Goal: Task Accomplishment & Management: Manage account settings

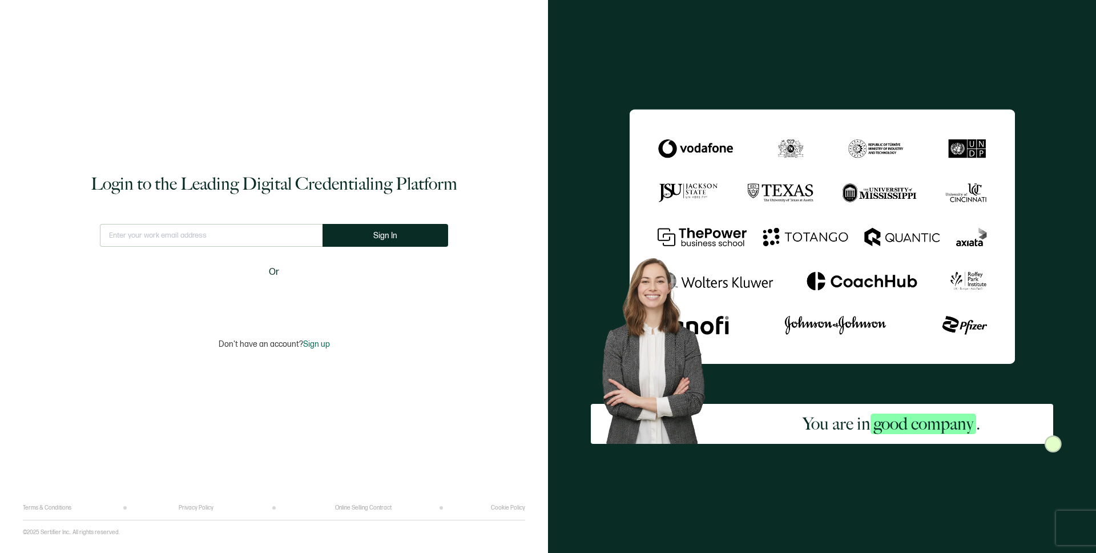
click at [273, 234] on input "text" at bounding box center [211, 235] width 223 height 23
type input "[PERSON_NAME][EMAIL_ADDRESS][DOMAIN_NAME]"
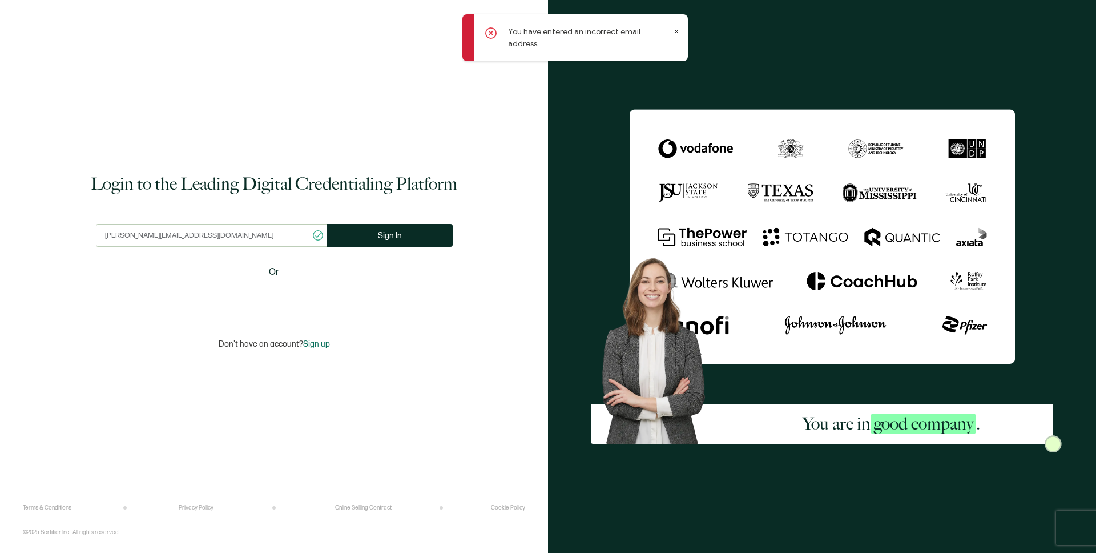
click at [677, 29] on icon at bounding box center [677, 32] width 6 height 6
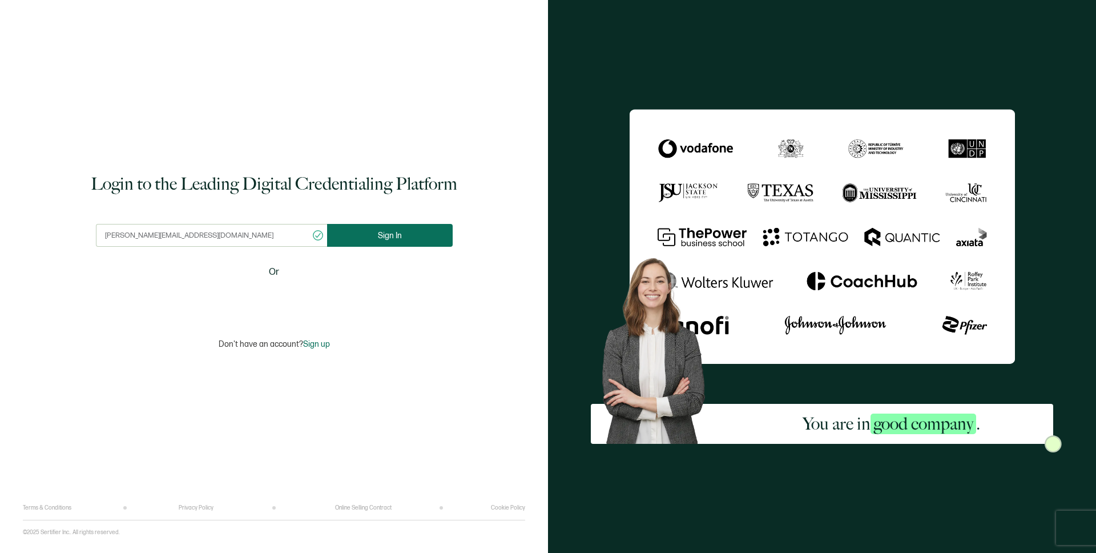
click at [372, 241] on button "Sign In" at bounding box center [390, 235] width 126 height 23
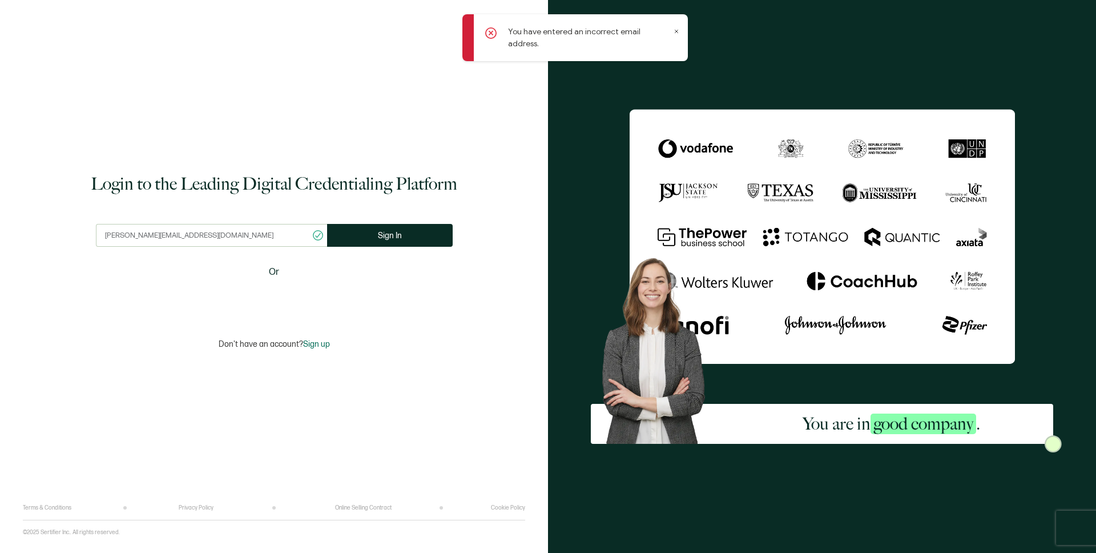
click at [779, 65] on div "You are in good company ." at bounding box center [822, 276] width 548 height 553
